Goal: Information Seeking & Learning: Learn about a topic

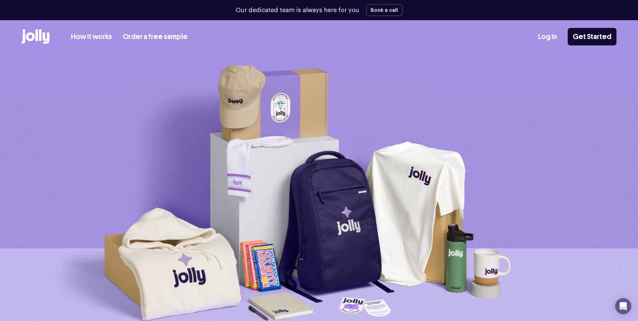
drag, startPoint x: 36, startPoint y: 34, endPoint x: 42, endPoint y: 35, distance: 6.4
click at [37, 34] on icon at bounding box center [36, 34] width 3 height 11
click at [35, 38] on icon at bounding box center [36, 36] width 28 height 15
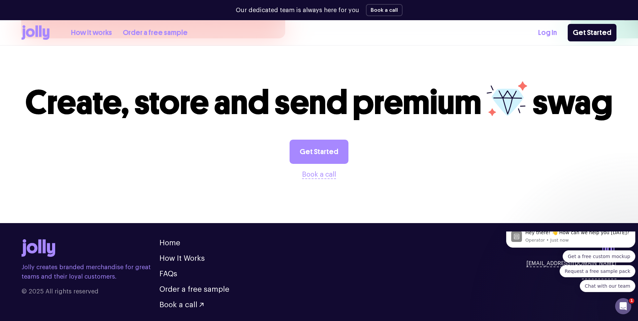
scroll to position [1859, 0]
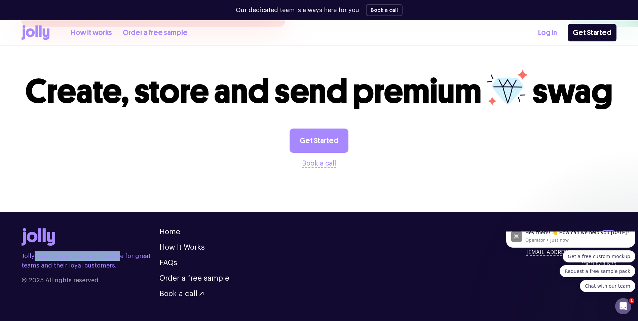
drag, startPoint x: 34, startPoint y: 239, endPoint x: 117, endPoint y: 244, distance: 82.8
click at [117, 251] on p "Jolly creates branded merchandise for great teams and their loyal customers." at bounding box center [91, 260] width 138 height 19
click at [168, 228] on link "Home" at bounding box center [169, 231] width 21 height 7
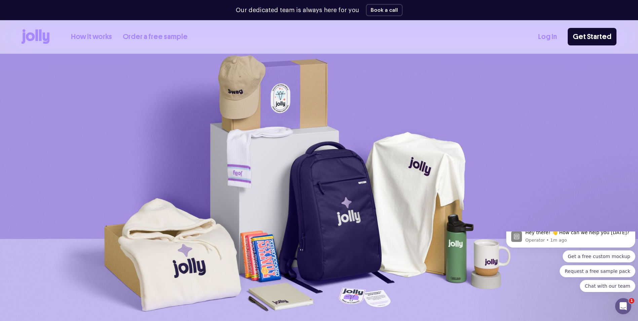
scroll to position [0, 0]
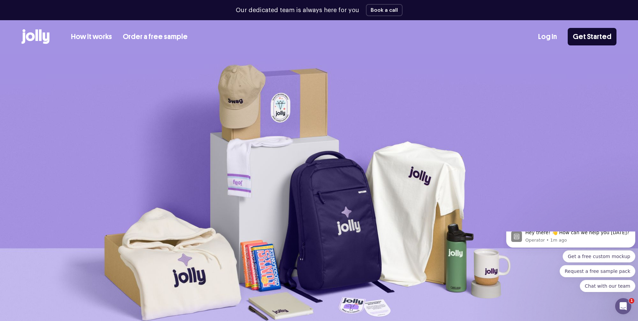
click at [36, 36] on icon at bounding box center [36, 34] width 3 height 11
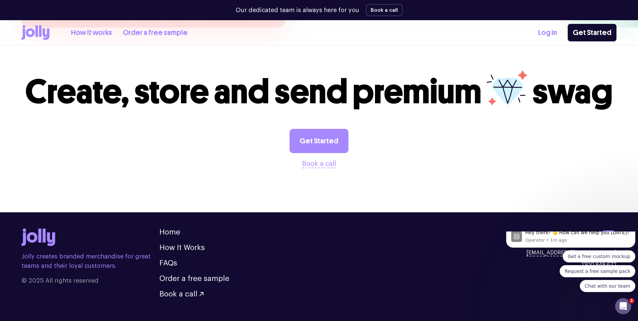
scroll to position [1859, 0]
click at [165, 259] on link "FAQs" at bounding box center [168, 262] width 18 height 7
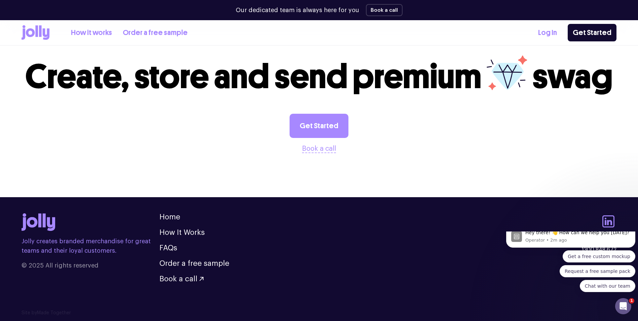
scroll to position [1229, 0]
